Goal: Task Accomplishment & Management: Use online tool/utility

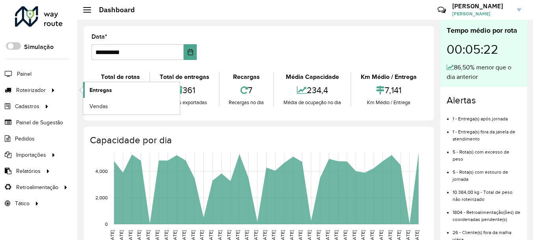
click at [91, 88] on span "Entregas" at bounding box center [101, 90] width 22 height 8
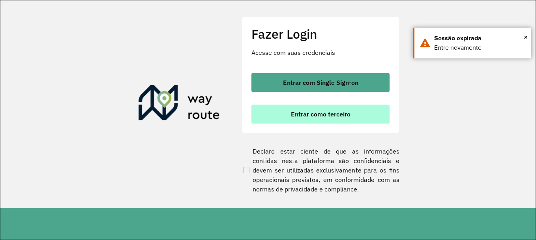
click at [271, 118] on button "Entrar como terceiro" at bounding box center [320, 114] width 138 height 19
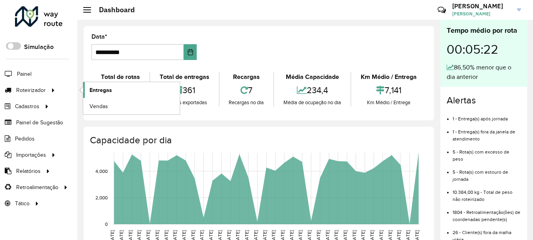
click at [100, 89] on span "Entregas" at bounding box center [101, 90] width 22 height 8
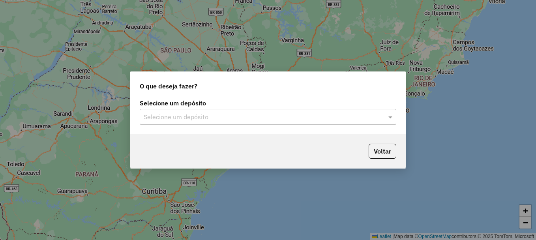
click at [230, 110] on div "Selecione um depósito" at bounding box center [268, 117] width 256 height 16
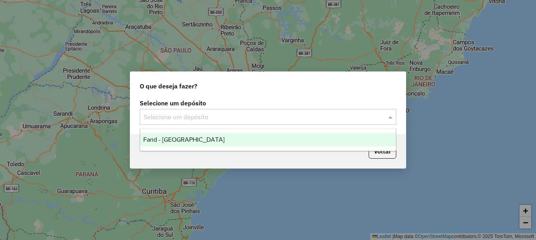
click at [201, 144] on div "Farid - [GEOGRAPHIC_DATA]" at bounding box center [268, 139] width 256 height 13
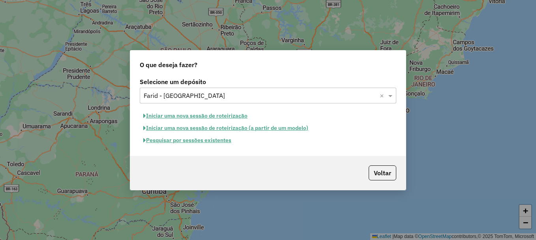
click at [220, 139] on button "Pesquisar por sessões existentes" at bounding box center [187, 140] width 95 height 12
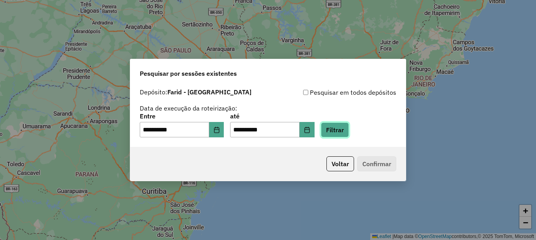
click at [339, 135] on button "Filtrar" at bounding box center [335, 129] width 28 height 15
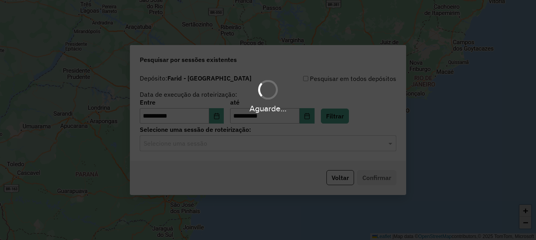
click at [282, 145] on div "Aguarde..." at bounding box center [268, 120] width 536 height 240
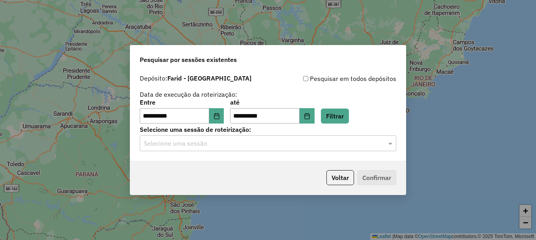
click at [253, 141] on input "text" at bounding box center [260, 143] width 233 height 9
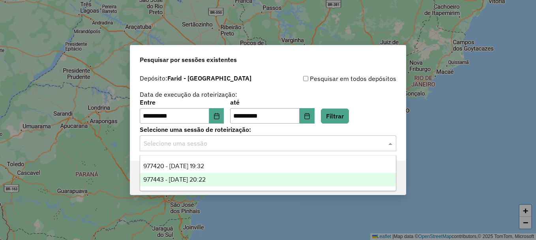
click at [207, 175] on div "977443 - 11/08/2025 20:22" at bounding box center [268, 179] width 256 height 13
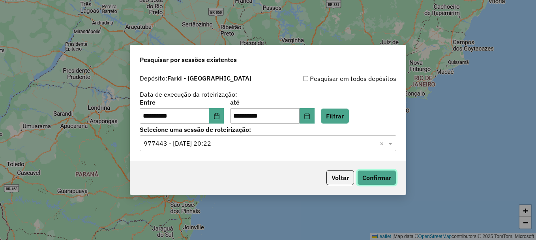
click at [370, 172] on button "Confirmar" at bounding box center [376, 177] width 39 height 15
click at [289, 148] on div "Selecione uma sessão × 977443 - 11/08/2025 20:22 ×" at bounding box center [268, 143] width 256 height 16
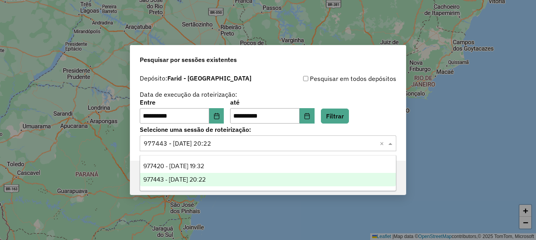
click at [224, 177] on div "977443 - 11/08/2025 20:22" at bounding box center [268, 179] width 256 height 13
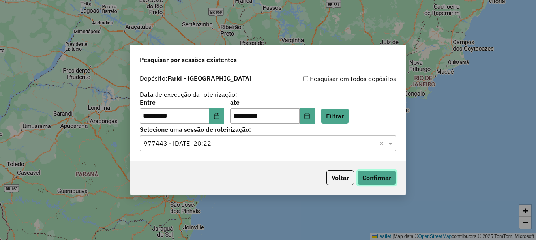
click at [365, 176] on button "Confirmar" at bounding box center [376, 177] width 39 height 15
click at [254, 140] on input "text" at bounding box center [260, 143] width 233 height 9
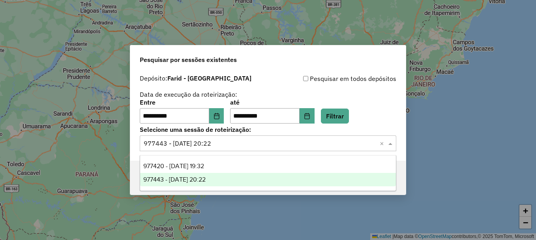
click at [219, 162] on div "977420 - 11/08/2025 19:32" at bounding box center [268, 165] width 256 height 13
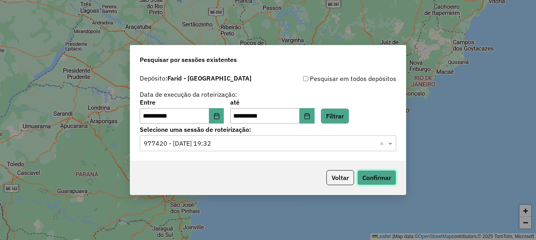
click at [359, 172] on button "Confirmar" at bounding box center [376, 177] width 39 height 15
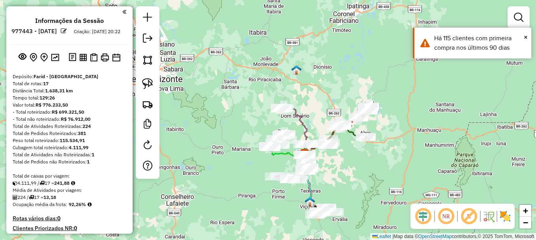
drag, startPoint x: 354, startPoint y: 127, endPoint x: 358, endPoint y: 144, distance: 17.8
click at [358, 144] on div "Janela de atendimento Grade de atendimento Capacidade Transportadoras Veículos …" at bounding box center [268, 120] width 536 height 240
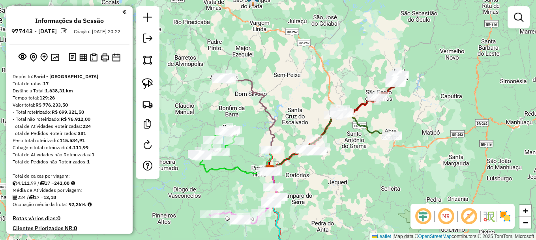
drag, startPoint x: 327, startPoint y: 168, endPoint x: 331, endPoint y: 174, distance: 7.3
click at [331, 174] on div "Janela de atendimento Grade de atendimento Capacidade Transportadoras Veículos …" at bounding box center [268, 120] width 536 height 240
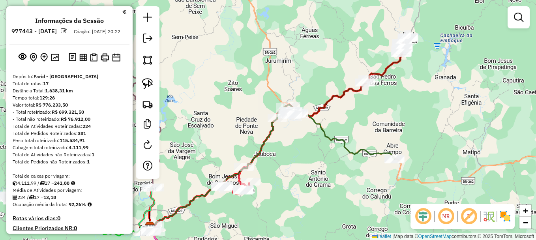
drag, startPoint x: 363, startPoint y: 138, endPoint x: 304, endPoint y: 200, distance: 85.1
click at [304, 200] on div "Janela de atendimento Grade de atendimento Capacidade Transportadoras Veículos …" at bounding box center [268, 120] width 536 height 240
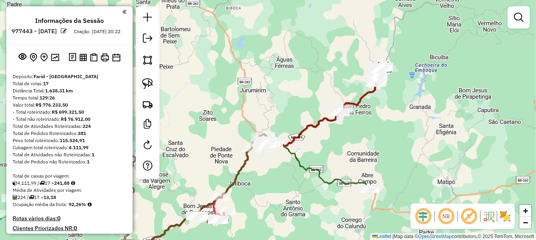
drag, startPoint x: 364, startPoint y: 115, endPoint x: 339, endPoint y: 144, distance: 38.9
click at [339, 144] on div "Janela de atendimento Grade de atendimento Capacidade Transportadoras Veículos …" at bounding box center [268, 120] width 536 height 240
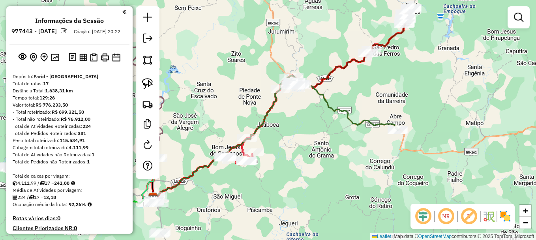
drag, startPoint x: 294, startPoint y: 186, endPoint x: 351, endPoint y: 82, distance: 118.4
click at [350, 83] on div "Janela de atendimento Grade de atendimento Capacidade Transportadoras Veículos …" at bounding box center [268, 120] width 536 height 240
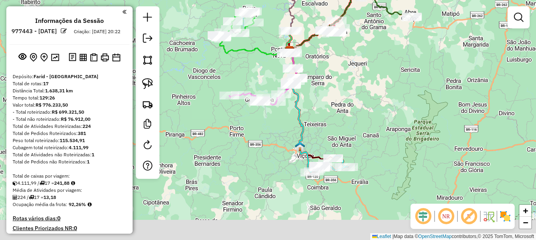
drag, startPoint x: 298, startPoint y: 161, endPoint x: 343, endPoint y: 78, distance: 94.3
click at [343, 78] on div "Janela de atendimento Grade de atendimento Capacidade Transportadoras Veículos …" at bounding box center [268, 120] width 536 height 240
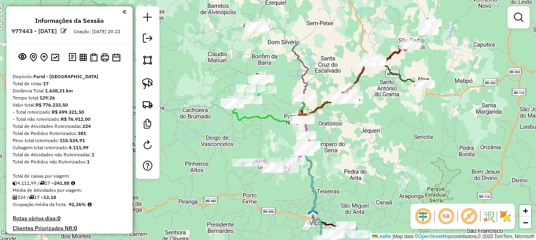
drag, startPoint x: 360, startPoint y: 93, endPoint x: 367, endPoint y: 131, distance: 38.4
click at [367, 131] on div "Janela de atendimento Grade de atendimento Capacidade Transportadoras Veículos …" at bounding box center [268, 120] width 536 height 240
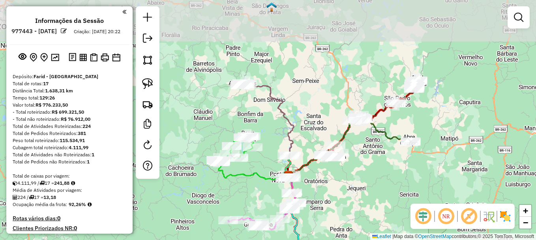
drag, startPoint x: 346, startPoint y: 37, endPoint x: 332, endPoint y: 95, distance: 59.3
click at [332, 95] on div "Janela de atendimento Grade de atendimento Capacidade Transportadoras Veículos …" at bounding box center [268, 120] width 536 height 240
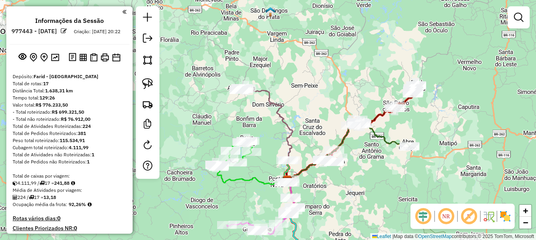
drag, startPoint x: 344, startPoint y: 48, endPoint x: 341, endPoint y: 59, distance: 11.5
click at [341, 59] on div "Janela de atendimento Grade de atendimento Capacidade Transportadoras Veículos …" at bounding box center [268, 120] width 536 height 240
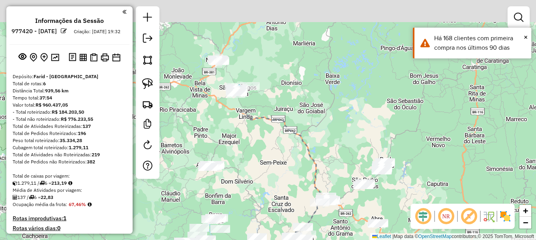
drag, startPoint x: 299, startPoint y: 54, endPoint x: 285, endPoint y: 185, distance: 132.1
click at [287, 192] on div "Janela de atendimento Grade de atendimento Capacidade Transportadoras Veículos …" at bounding box center [268, 120] width 536 height 240
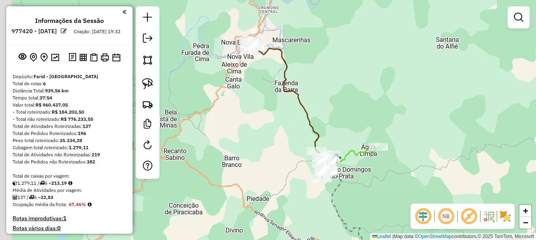
drag, startPoint x: 215, startPoint y: 73, endPoint x: 254, endPoint y: 78, distance: 39.8
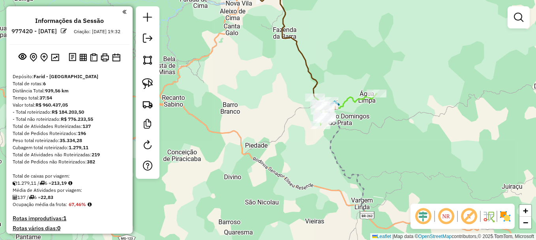
drag, startPoint x: 362, startPoint y: 184, endPoint x: 338, endPoint y: 111, distance: 76.4
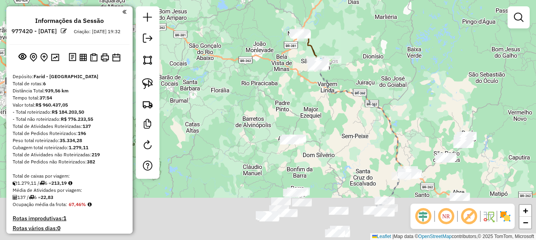
drag, startPoint x: 356, startPoint y: 164, endPoint x: 315, endPoint y: 41, distance: 129.8
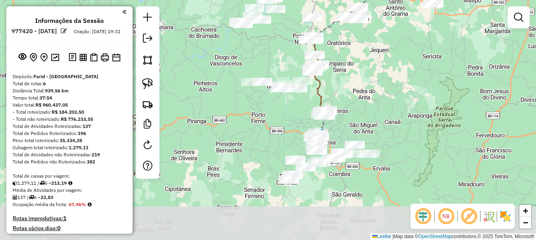
drag, startPoint x: 345, startPoint y: 174, endPoint x: 344, endPoint y: 52, distance: 122.6
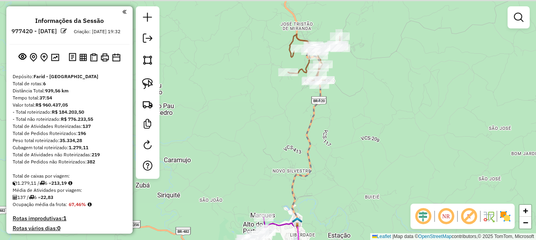
drag, startPoint x: 310, startPoint y: 47, endPoint x: 308, endPoint y: 104, distance: 57.6
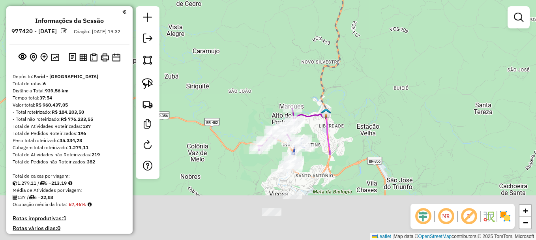
drag, startPoint x: 284, startPoint y: 140, endPoint x: 323, endPoint y: -3, distance: 147.7
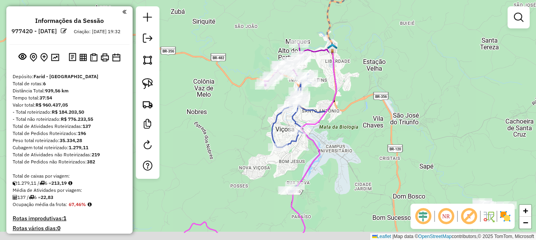
drag, startPoint x: 242, startPoint y: 99, endPoint x: 242, endPoint y: 60, distance: 39.8
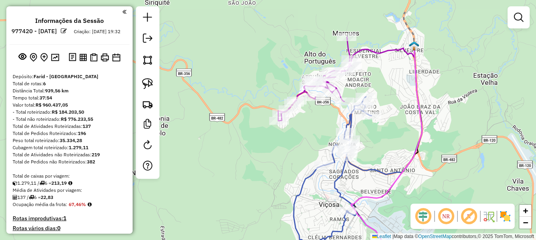
drag, startPoint x: 282, startPoint y: 7, endPoint x: 267, endPoint y: 46, distance: 41.3
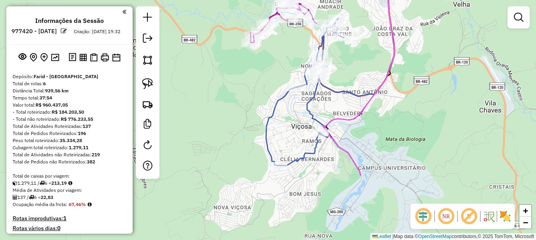
drag, startPoint x: 309, startPoint y: 136, endPoint x: 281, endPoint y: 48, distance: 92.5
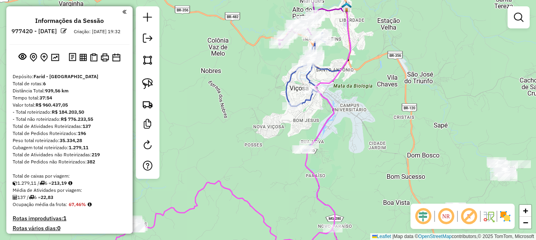
drag, startPoint x: 259, startPoint y: 127, endPoint x: 272, endPoint y: 126, distance: 12.6
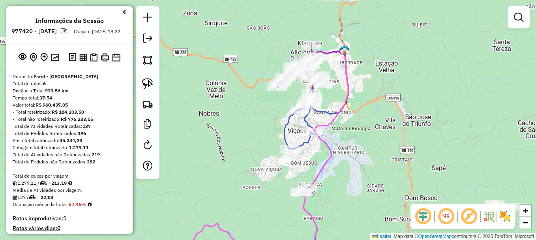
drag, startPoint x: 180, startPoint y: 58, endPoint x: 178, endPoint y: 101, distance: 42.2
click at [178, 101] on div "Janela de atendimento Grade de atendimento Capacidade Transportadoras Veículos …" at bounding box center [268, 120] width 536 height 240
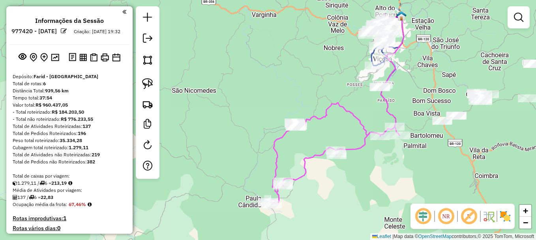
drag, startPoint x: 303, startPoint y: 136, endPoint x: 425, endPoint y: 76, distance: 136.0
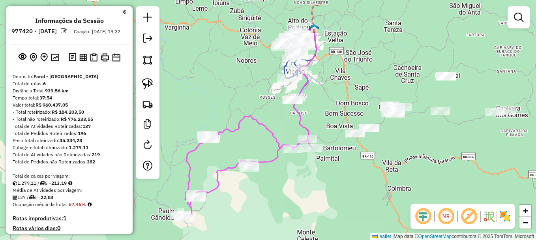
drag, startPoint x: 301, startPoint y: 77, endPoint x: 212, endPoint y: 91, distance: 90.2
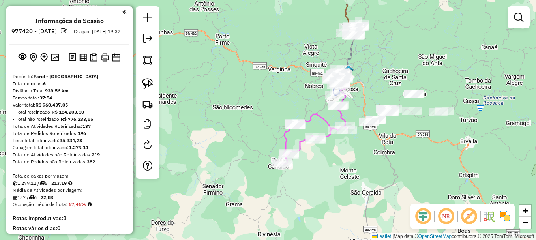
drag, startPoint x: 327, startPoint y: 63, endPoint x: 353, endPoint y: 114, distance: 57.3
